Goal: Task Accomplishment & Management: Use online tool/utility

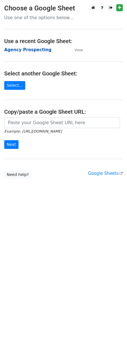
click at [21, 49] on strong "Agency Prospecting" at bounding box center [27, 49] width 47 height 5
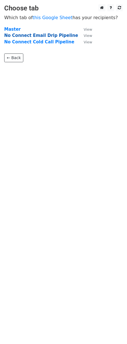
click at [42, 36] on strong "No Connect Email Drip Pipeline" at bounding box center [41, 35] width 74 height 5
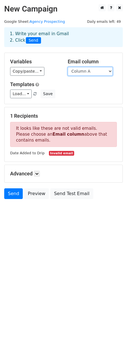
click at [78, 71] on select "Column A Column B Column C Column D Column E Column F Column G Column H Column …" at bounding box center [90, 71] width 45 height 9
click at [53, 74] on div "Copy/paste... {{Column A}} {{Column B}} {{Column C}} {{Column D}} {{Column E}} …" at bounding box center [34, 71] width 49 height 9
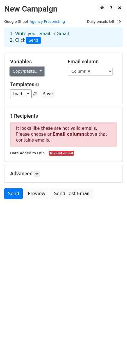
click at [28, 72] on link "Copy/paste..." at bounding box center [27, 71] width 34 height 9
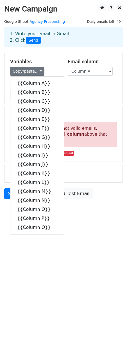
click at [47, 68] on div "Copy/paste... {{Column A}} {{Column B}} {{Column C}} {{Column D}} {{Column E}} …" at bounding box center [34, 71] width 49 height 9
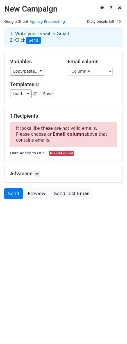
click at [17, 99] on div "Variables Copy/paste... {{Column A}} {{Column B}} {{Column C}} {{Column D}} {{C…" at bounding box center [64, 78] width 118 height 51
click at [18, 97] on link "Load..." at bounding box center [21, 94] width 22 height 9
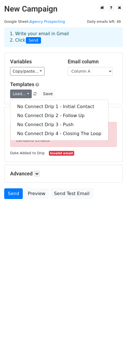
click at [65, 81] on h5 "Templates" at bounding box center [63, 84] width 107 height 6
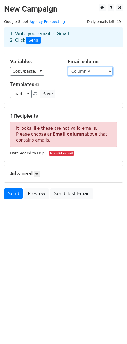
click at [80, 72] on select "Column A Column B Column C Column D Column E Column F Column G Column H Column …" at bounding box center [90, 71] width 45 height 9
click at [76, 70] on select "Column A Column B Column C Column D Column E Column F Column G Column H Column …" at bounding box center [90, 71] width 45 height 9
select select "Column M"
click at [68, 67] on select "Column A Column B Column C Column D Column E Column F Column G Column H Column …" at bounding box center [90, 71] width 45 height 9
click at [66, 224] on html "New Campaign Daily emails left: 49 Google Sheet: Agency Prospecting 1. Write yo…" at bounding box center [63, 172] width 127 height 344
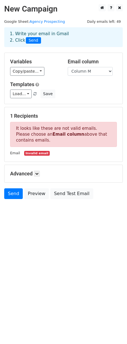
click at [54, 134] on strong "Email column" at bounding box center [69, 134] width 32 height 5
click at [27, 128] on p "It looks like these are not valid emails. Please choose an Email column above t…" at bounding box center [63, 134] width 107 height 25
click at [89, 69] on select "Column A Column B Column C Column D Column E Column F Column G Column H Column …" at bounding box center [90, 71] width 45 height 9
click at [68, 67] on select "Column A Column B Column C Column D Column E Column F Column G Column H Column …" at bounding box center [90, 71] width 45 height 9
click at [33, 153] on small "Invalid email" at bounding box center [36, 153] width 25 height 5
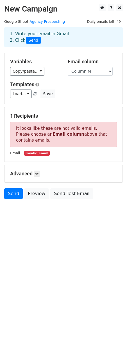
click at [16, 154] on small "Email" at bounding box center [15, 153] width 10 height 4
click at [23, 93] on link "Load..." at bounding box center [21, 94] width 22 height 9
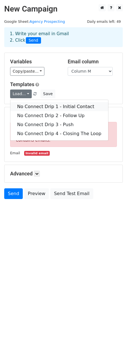
click at [31, 107] on link "No Connect Drip 1 - Initial Contact" at bounding box center [59, 106] width 98 height 9
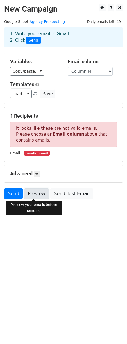
click at [34, 196] on link "Preview" at bounding box center [36, 194] width 25 height 11
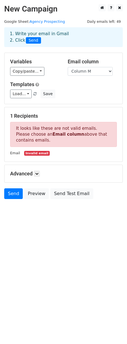
click at [54, 32] on div "1. Write your email in Gmail 2. Click Send" at bounding box center [64, 37] width 116 height 13
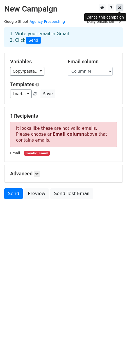
click at [120, 9] on icon at bounding box center [119, 8] width 3 height 4
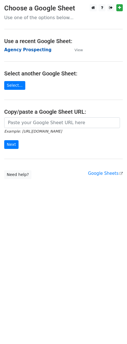
click at [19, 51] on strong "Agency Prospecting" at bounding box center [27, 49] width 47 height 5
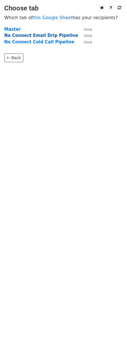
click at [32, 37] on strong "No Connect Email Drip Pipeline" at bounding box center [41, 35] width 74 height 5
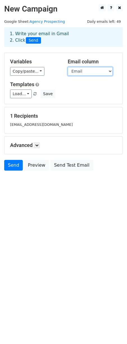
click at [80, 73] on select "Date Added to Drip Company Name Company LI URL Company URL Industry First Name …" at bounding box center [90, 71] width 45 height 9
click at [68, 67] on select "Date Added to Drip Company Name Company LI URL Company URL Industry First Name …" at bounding box center [90, 71] width 45 height 9
click at [51, 110] on div "1 Recipients taranlucapatel@gmail.com" at bounding box center [64, 120] width 118 height 26
click at [42, 207] on html "New Campaign Daily emails left: 49 Google Sheet: Agency Prospecting 1. Write yo…" at bounding box center [63, 172] width 127 height 344
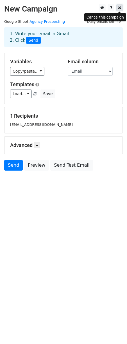
click at [121, 9] on icon at bounding box center [119, 8] width 3 height 4
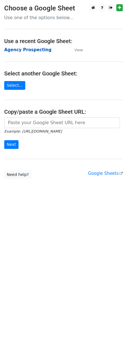
click at [14, 49] on strong "Agency Prospecting" at bounding box center [27, 49] width 47 height 5
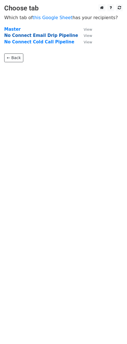
click at [23, 37] on strong "No Connect Email Drip Pipeline" at bounding box center [41, 35] width 74 height 5
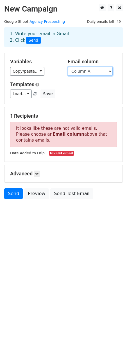
click at [84, 70] on select "Column A Column B Column C Column D Column E Column F Column G Column H Column …" at bounding box center [90, 71] width 45 height 9
click at [57, 83] on h5 "Templates" at bounding box center [63, 84] width 107 height 6
